Goal: Find specific page/section

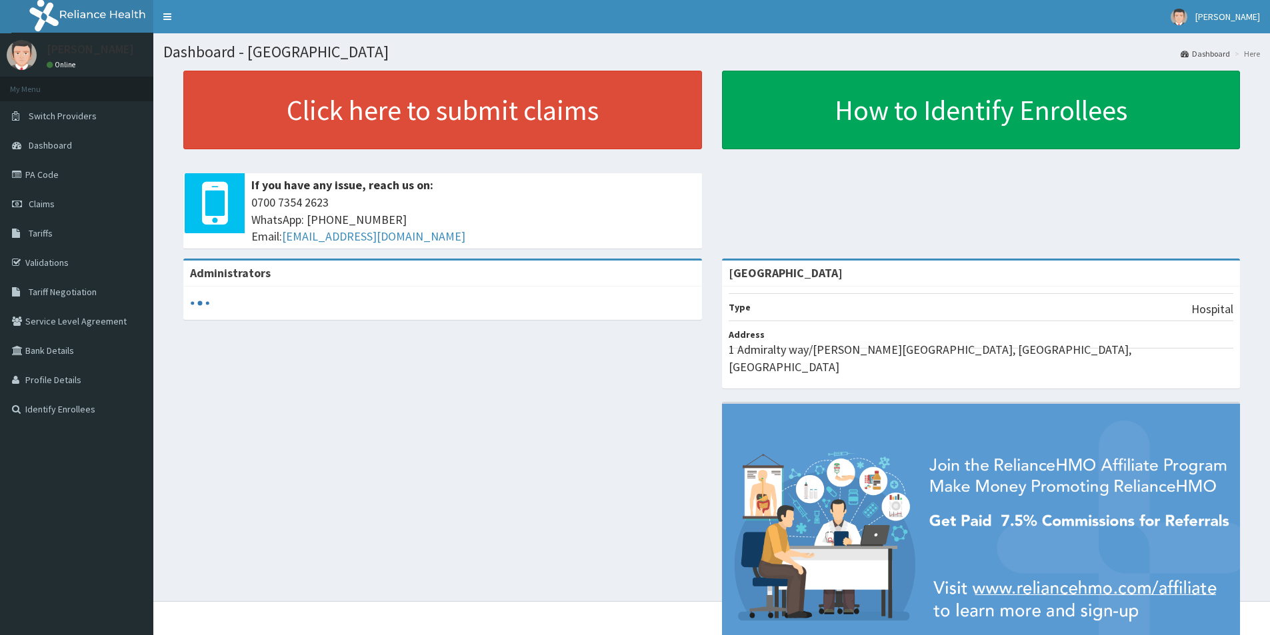
click at [47, 173] on link "PA Code" at bounding box center [76, 174] width 153 height 29
click at [65, 263] on link "Validations" at bounding box center [76, 262] width 153 height 29
